Goal: Task Accomplishment & Management: Manage account settings

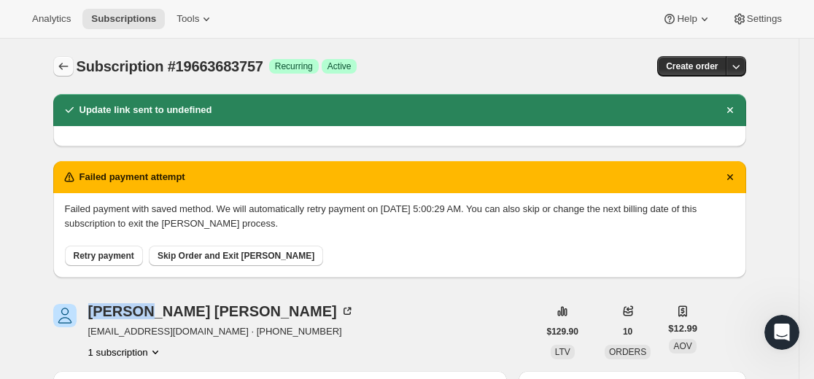
click at [65, 76] on button "Subscriptions" at bounding box center [63, 66] width 20 height 20
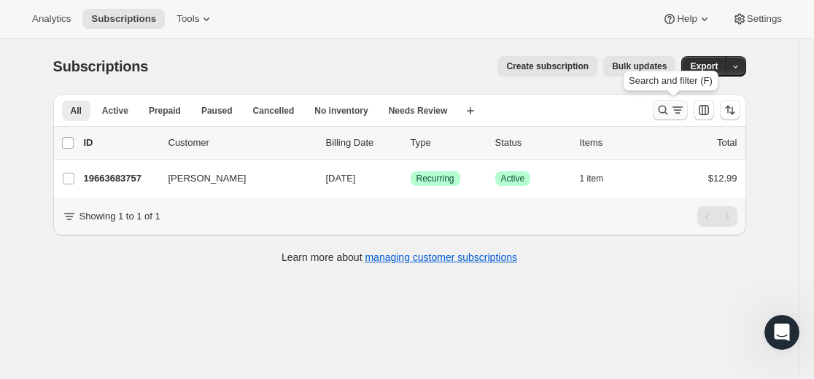
click at [658, 114] on icon "Search and filter results" at bounding box center [662, 110] width 15 height 15
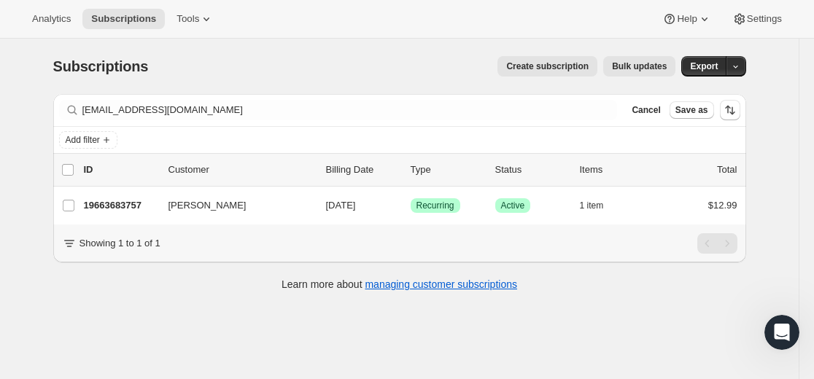
click at [528, 120] on div "Filter subscribers [EMAIL_ADDRESS][DOMAIN_NAME] Clear Cancel Save as" at bounding box center [399, 110] width 693 height 32
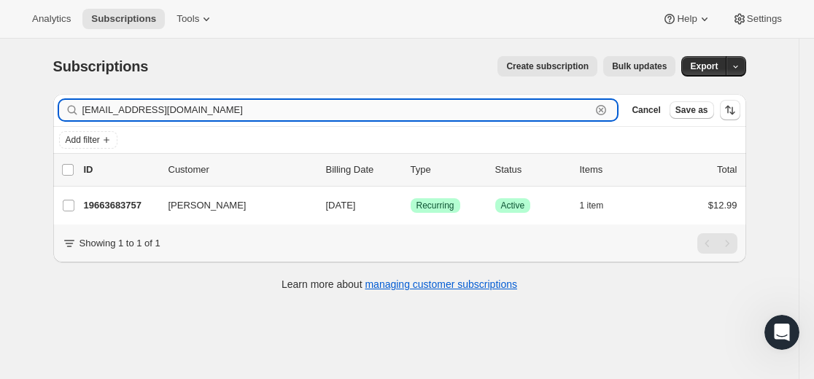
click at [526, 112] on input "[EMAIL_ADDRESS][DOMAIN_NAME]" at bounding box center [336, 110] width 509 height 20
paste input "[EMAIL_ADDRESS][DOMAIN_NAME]"
type input "[EMAIL_ADDRESS][DOMAIN_NAME]"
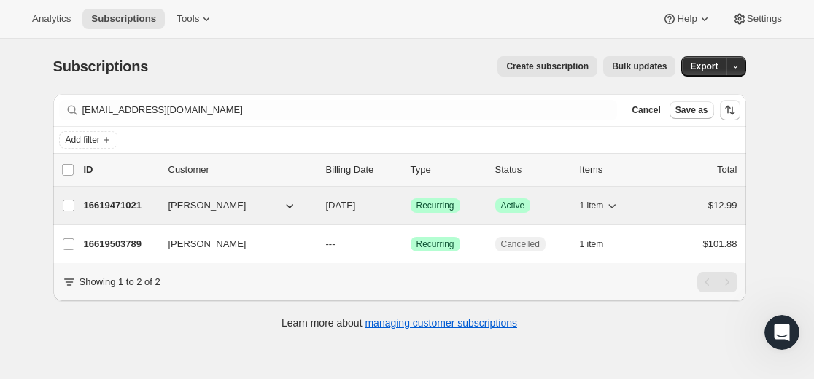
click at [126, 204] on p "16619471021" at bounding box center [120, 205] width 73 height 15
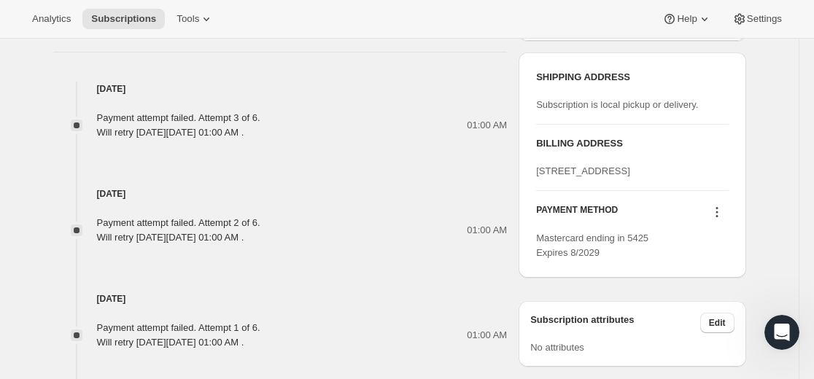
scroll to position [729, 0]
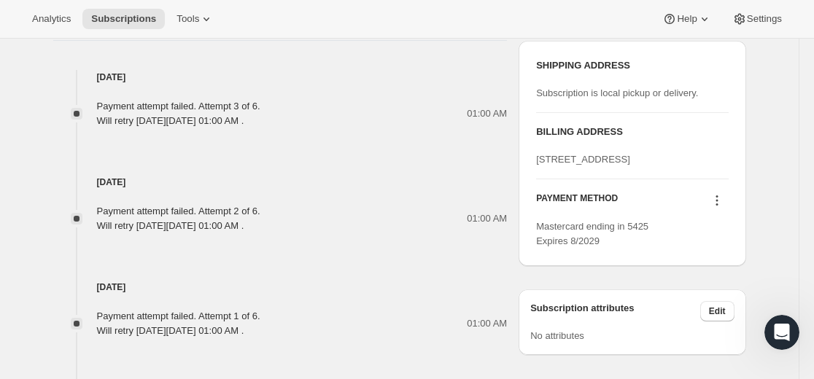
click at [719, 208] on icon at bounding box center [716, 200] width 15 height 15
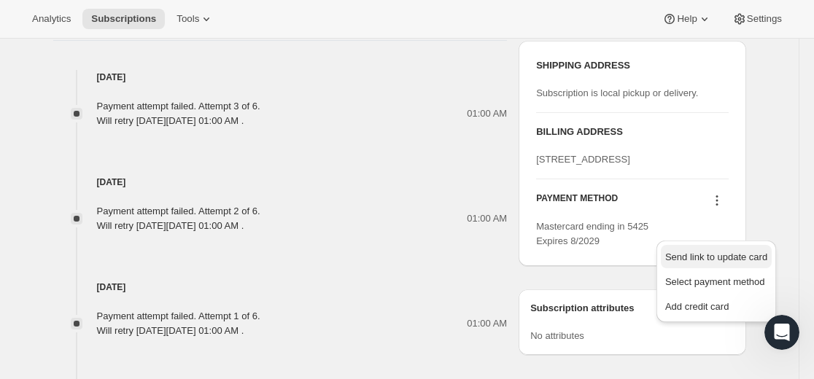
click at [708, 257] on span "Send link to update card" at bounding box center [716, 257] width 102 height 11
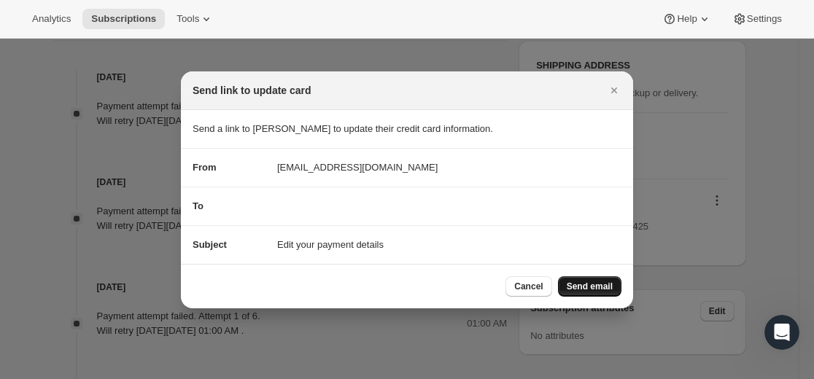
click at [602, 281] on span "Send email" at bounding box center [589, 287] width 46 height 12
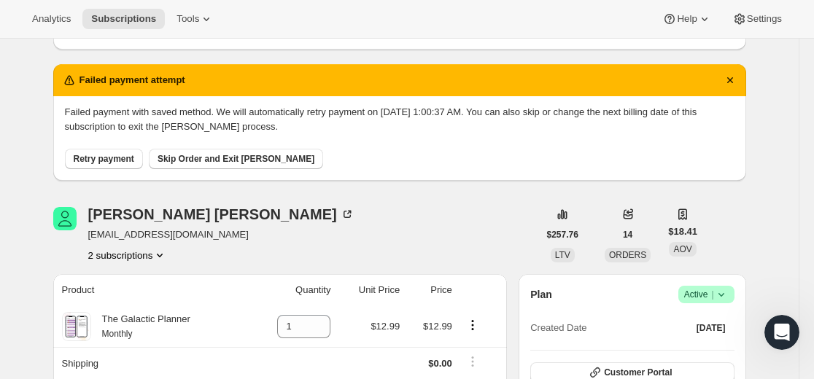
scroll to position [0, 0]
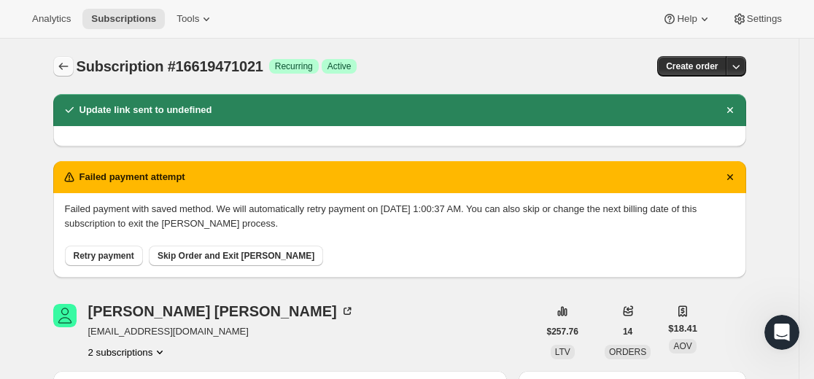
click at [63, 69] on icon "Subscriptions" at bounding box center [63, 66] width 15 height 15
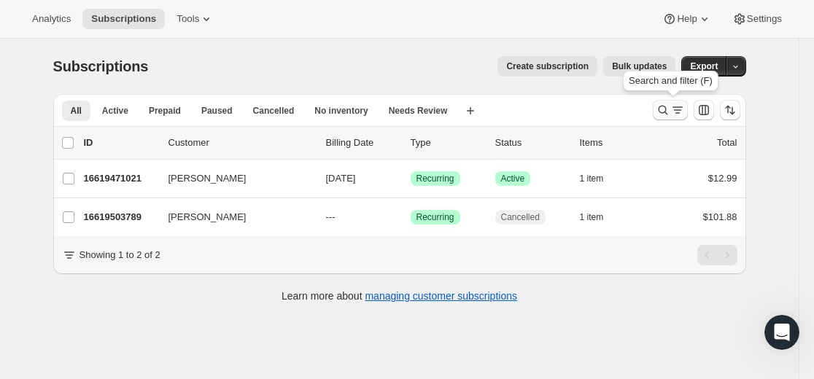
click at [661, 109] on icon "Search and filter results" at bounding box center [662, 110] width 15 height 15
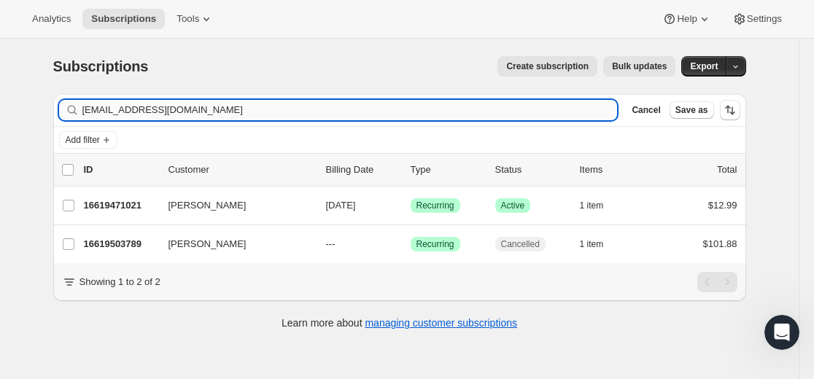
click at [547, 111] on input "[EMAIL_ADDRESS][DOMAIN_NAME]" at bounding box center [349, 110] width 535 height 20
click at [546, 110] on input "[EMAIL_ADDRESS][DOMAIN_NAME]" at bounding box center [349, 110] width 535 height 20
type input "[EMAIL_ADDRESS][DOMAIN_NAME]"
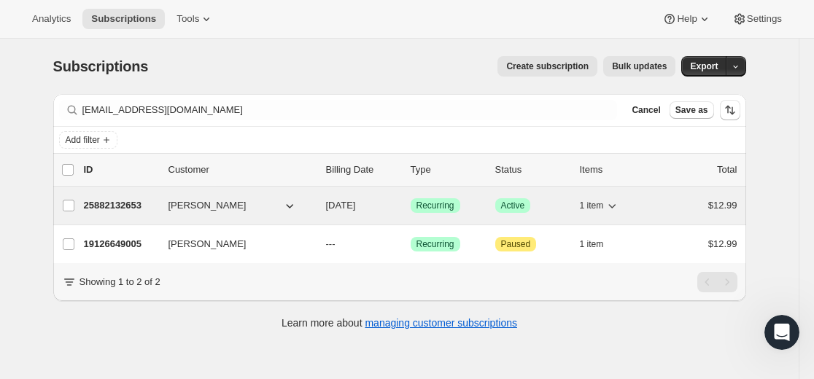
click at [117, 207] on p "25882132653" at bounding box center [120, 205] width 73 height 15
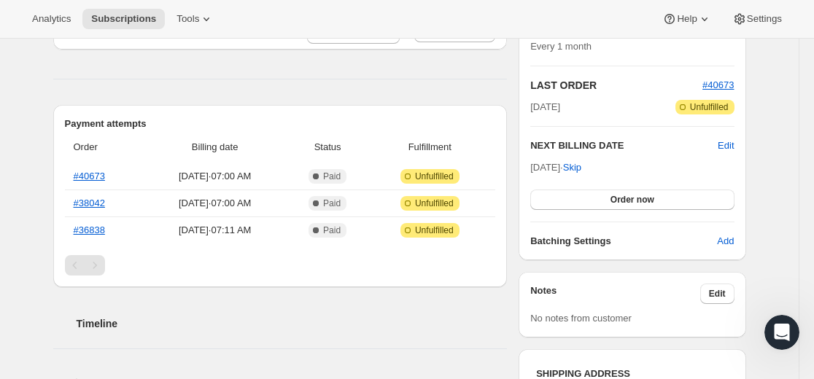
scroll to position [146, 0]
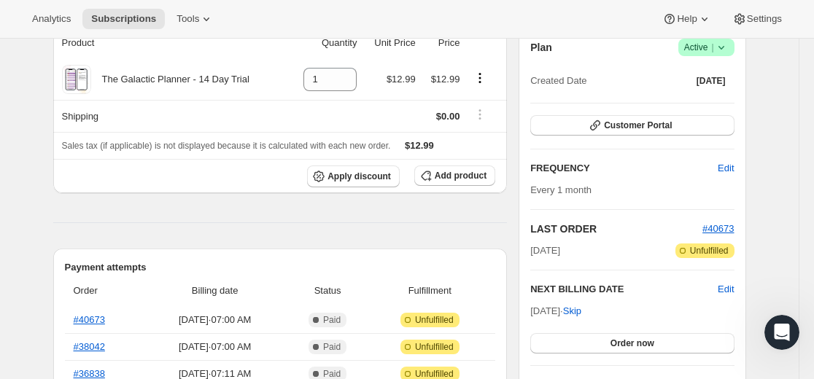
click at [726, 52] on icon at bounding box center [721, 47] width 15 height 15
click at [689, 81] on span "Pause subscription" at bounding box center [703, 76] width 80 height 11
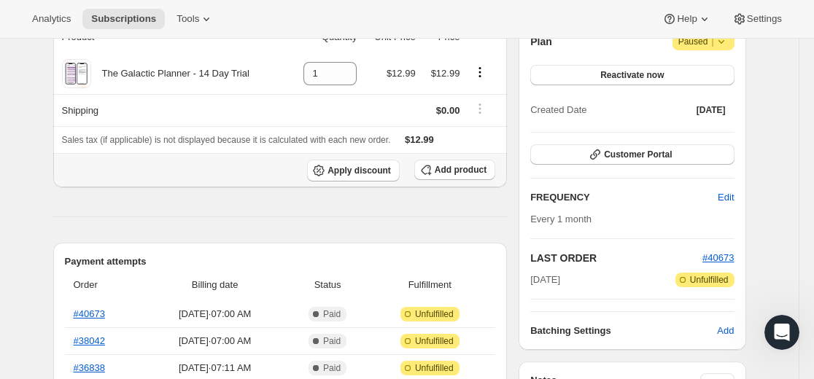
scroll to position [0, 0]
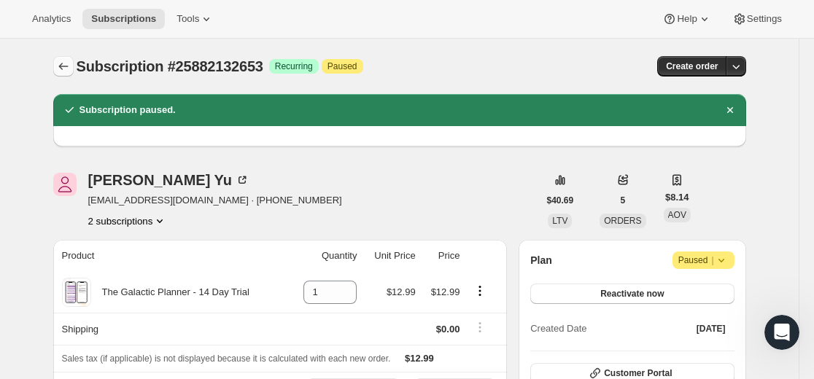
click at [71, 64] on icon "Subscriptions" at bounding box center [63, 66] width 15 height 15
